Goal: Information Seeking & Learning: Learn about a topic

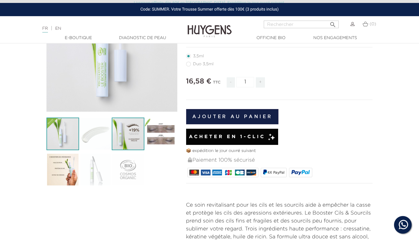
scroll to position [110, 0]
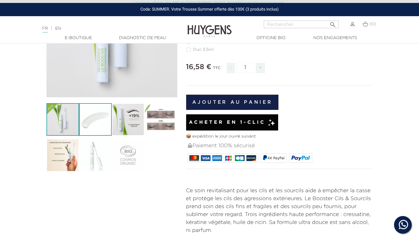
click at [91, 127] on img at bounding box center [95, 119] width 33 height 33
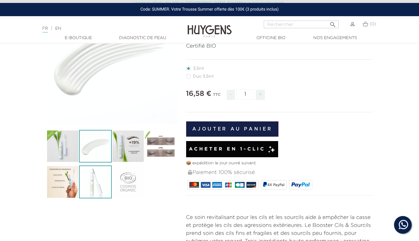
scroll to position [82, 0]
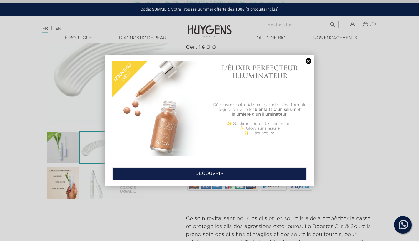
click at [164, 61] on link at bounding box center [309, 61] width 8 height 6
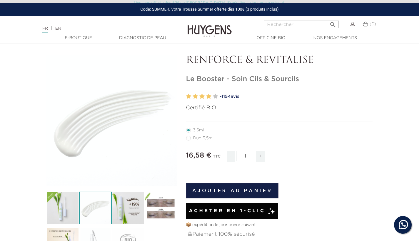
scroll to position [21, 0]
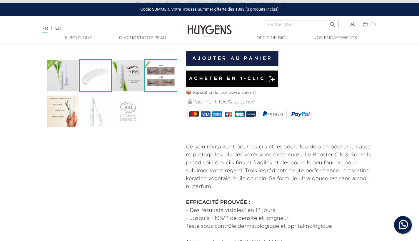
click at [164, 79] on img at bounding box center [161, 75] width 33 height 33
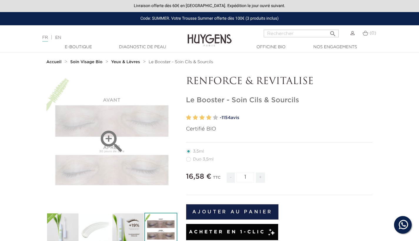
scroll to position [0, 0]
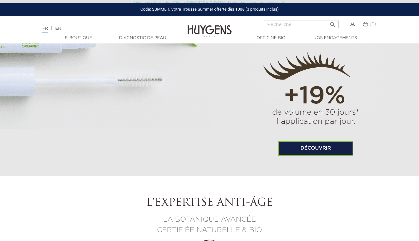
scroll to position [519, 0]
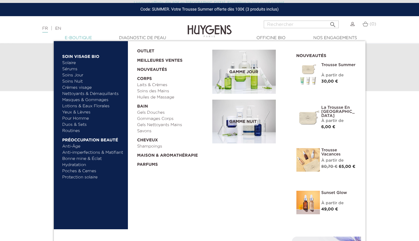
click at [75, 36] on link "  E-Boutique" at bounding box center [78, 38] width 59 height 6
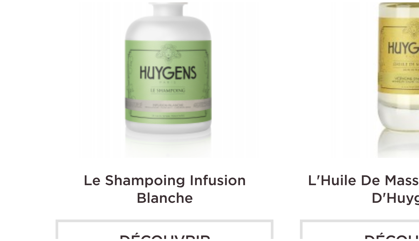
scroll to position [1267, 0]
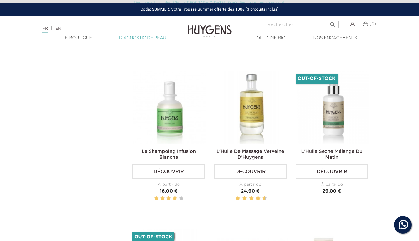
click at [142, 39] on link "Diagnostic de peau" at bounding box center [142, 38] width 59 height 6
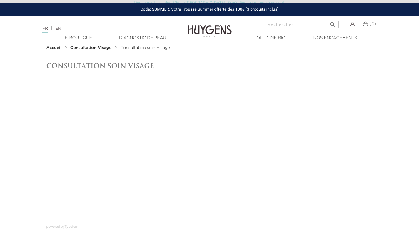
scroll to position [15, 0]
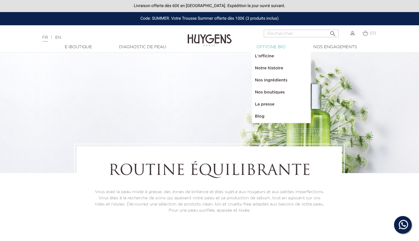
click at [286, 48] on link "  Officine Bio" at bounding box center [271, 47] width 59 height 6
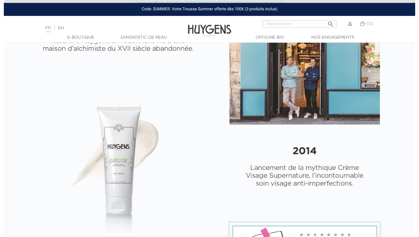
scroll to position [229, 0]
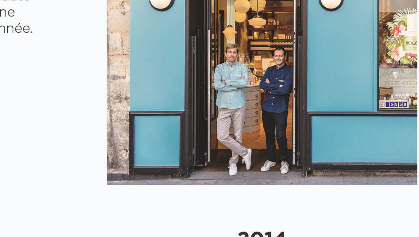
select select "FR"
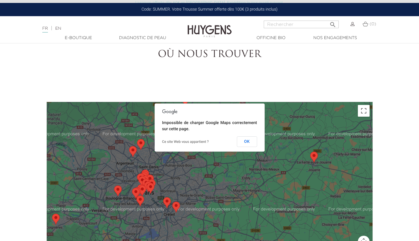
scroll to position [1246, 0]
